Goal: Task Accomplishment & Management: Manage account settings

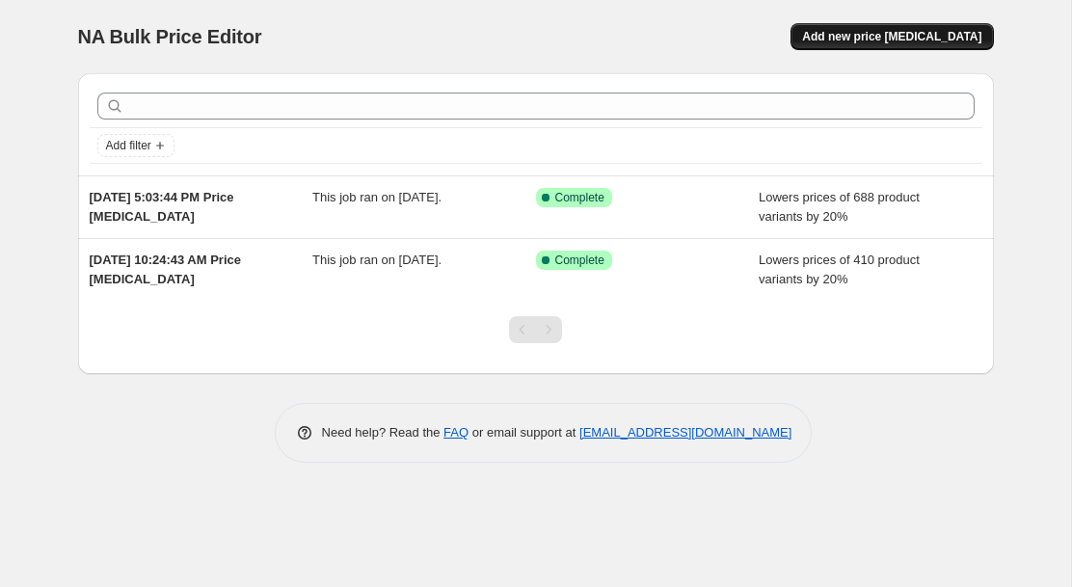
click at [919, 28] on button "Add new price change job" at bounding box center [892, 36] width 202 height 27
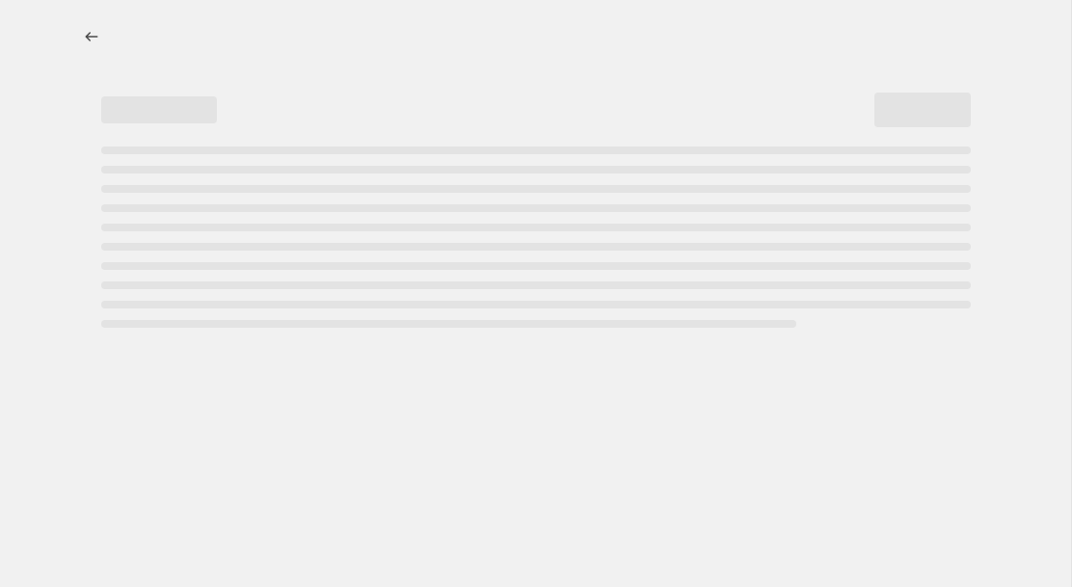
select select "percentage"
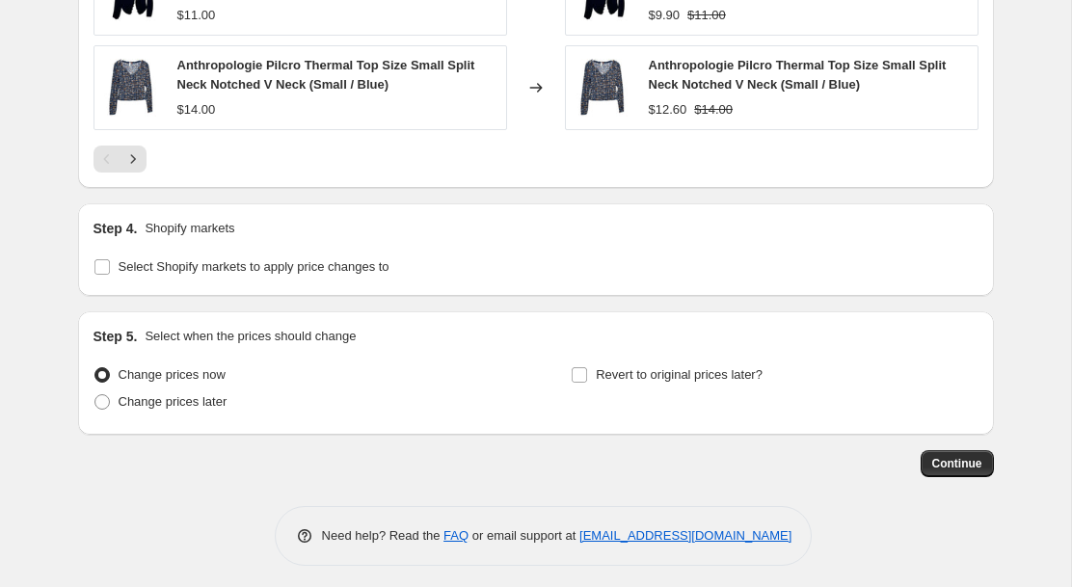
scroll to position [1479, 0]
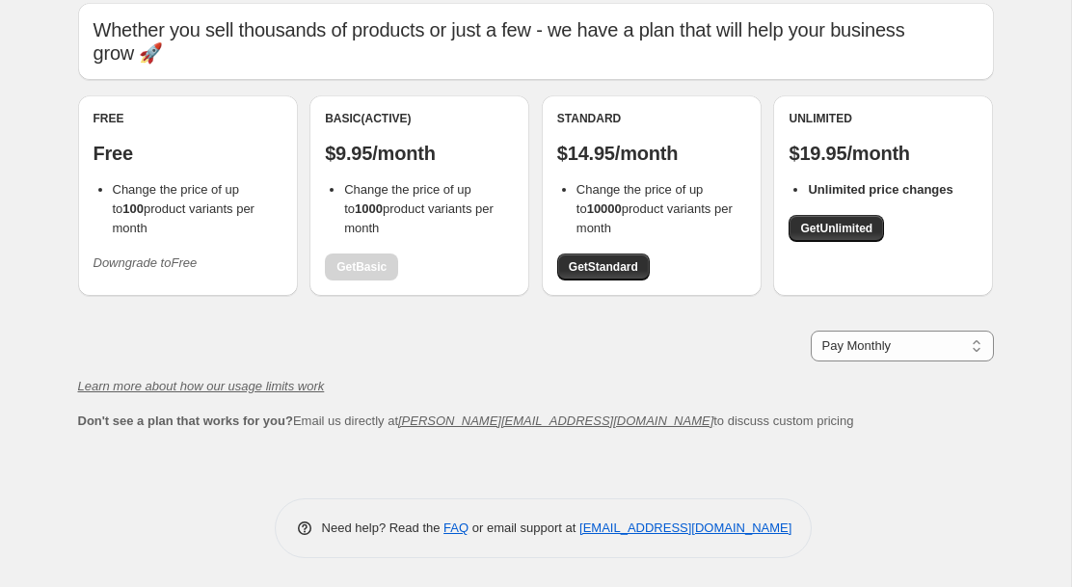
scroll to position [47, 0]
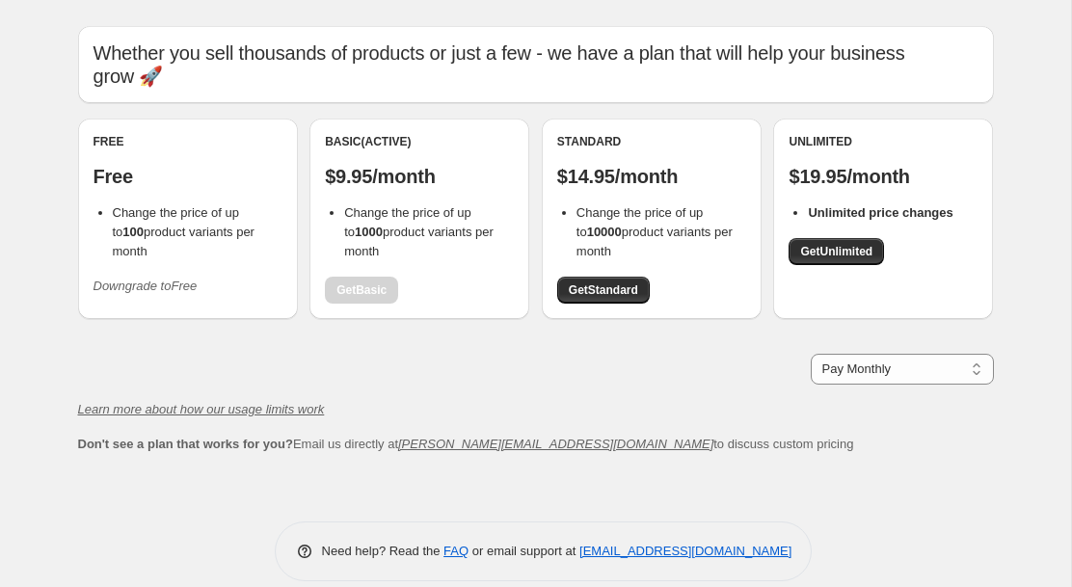
click at [165, 279] on icon "Downgrade to Free" at bounding box center [146, 286] width 104 height 14
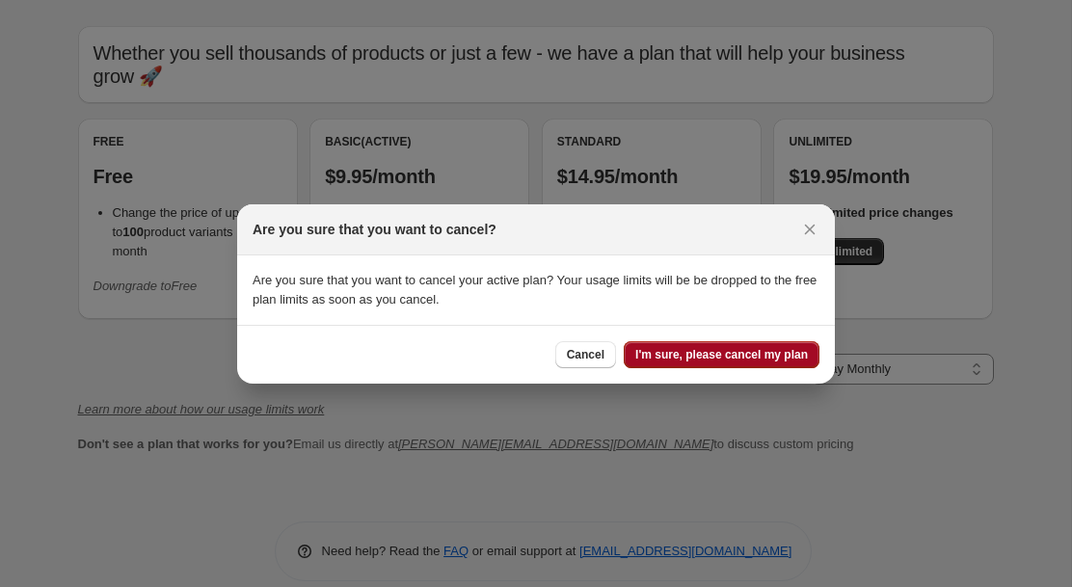
click at [717, 350] on span "I'm sure, please cancel my plan" at bounding box center [721, 354] width 173 height 15
